Goal: Navigation & Orientation: Find specific page/section

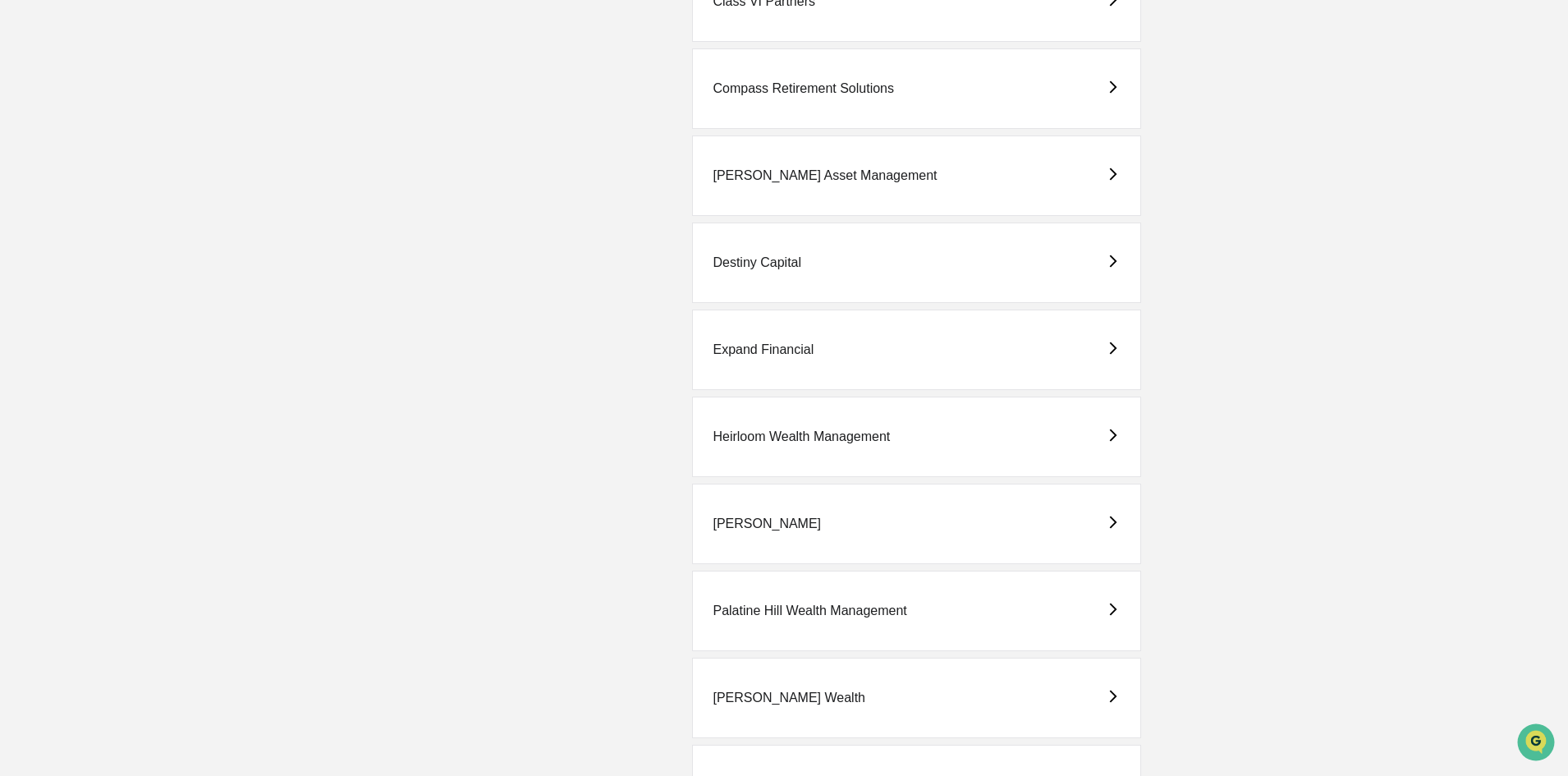
scroll to position [739, 0]
click at [790, 609] on div "Palatine Hill Wealth Management" at bounding box center [810, 608] width 193 height 15
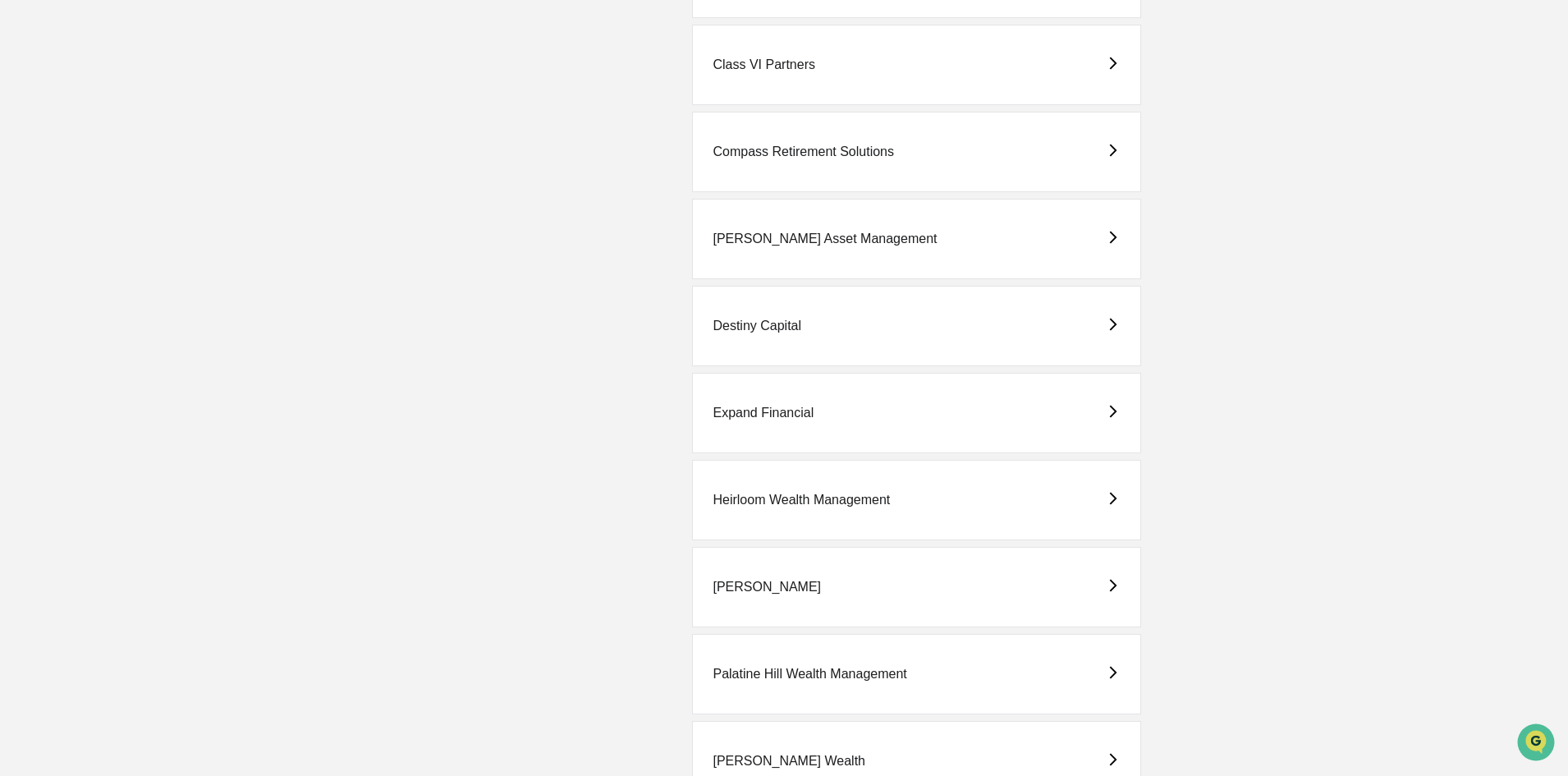
scroll to position [739, 0]
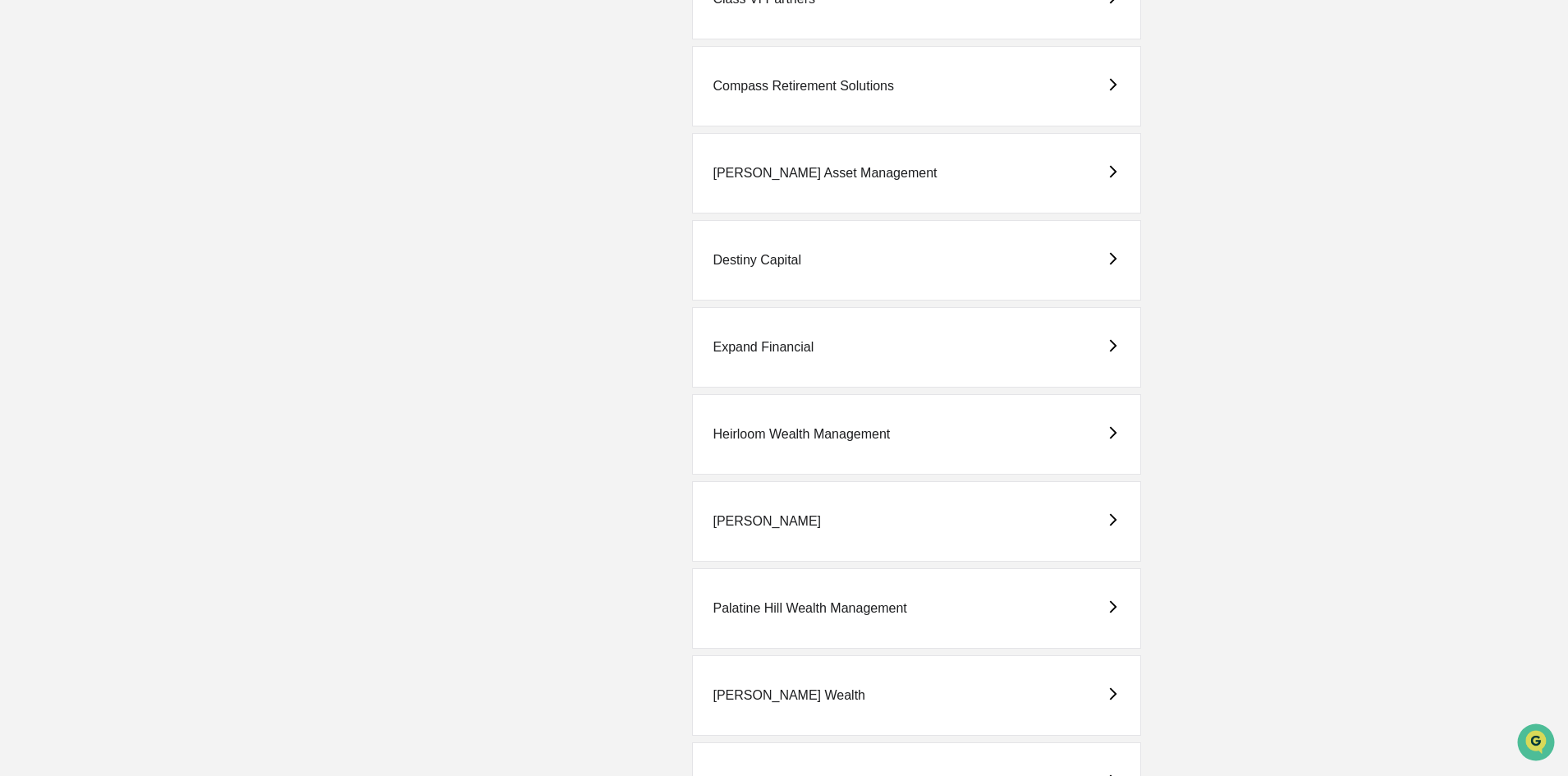
click at [816, 524] on div "[PERSON_NAME]" at bounding box center [917, 521] width 449 height 80
